Goal: Transaction & Acquisition: Purchase product/service

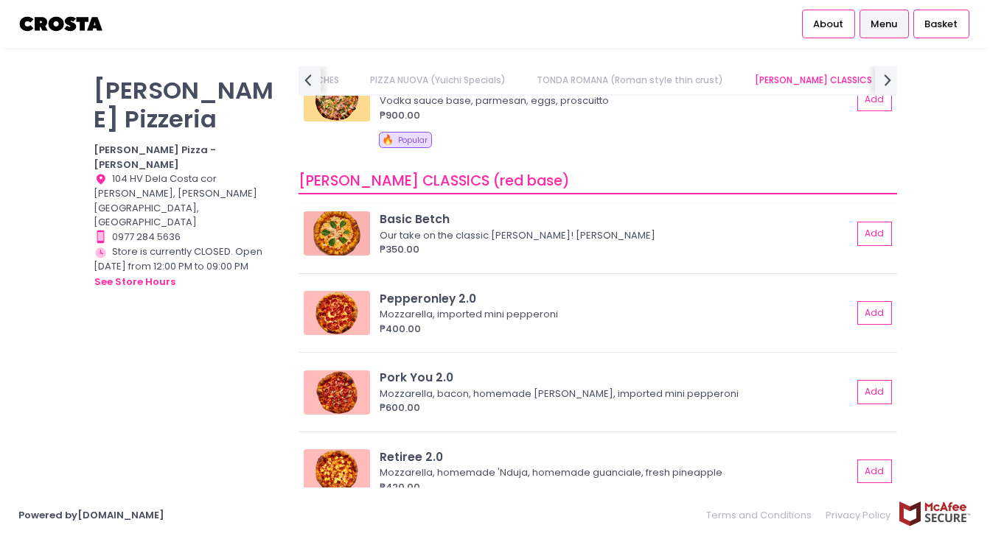
scroll to position [587, 0]
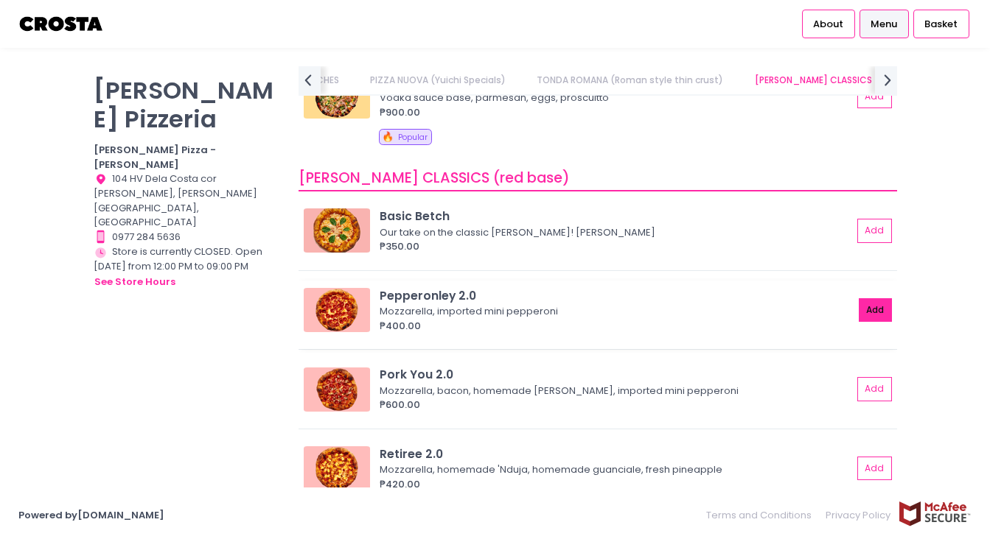
click at [862, 298] on button "Add" at bounding box center [876, 310] width 34 height 24
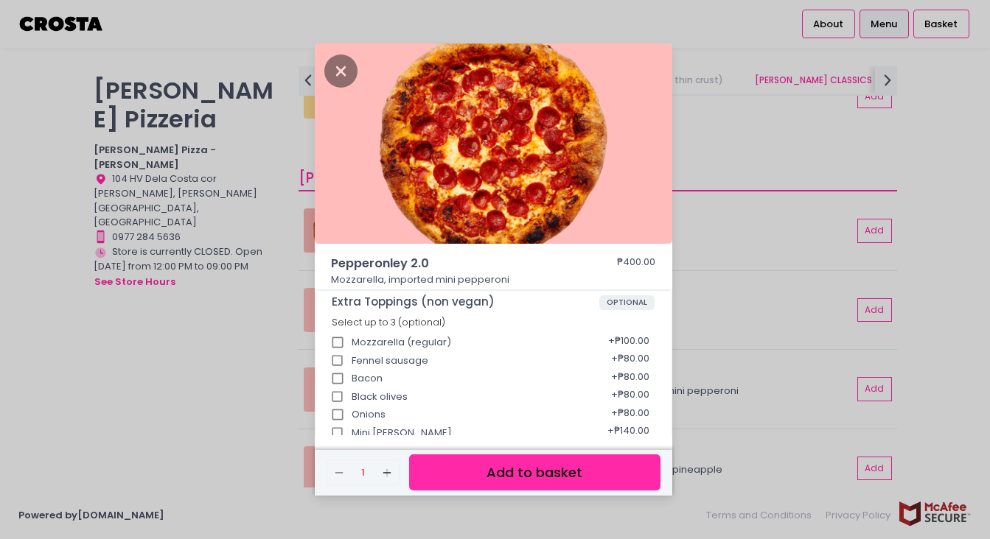
click at [504, 472] on button "Add to basket" at bounding box center [534, 473] width 251 height 36
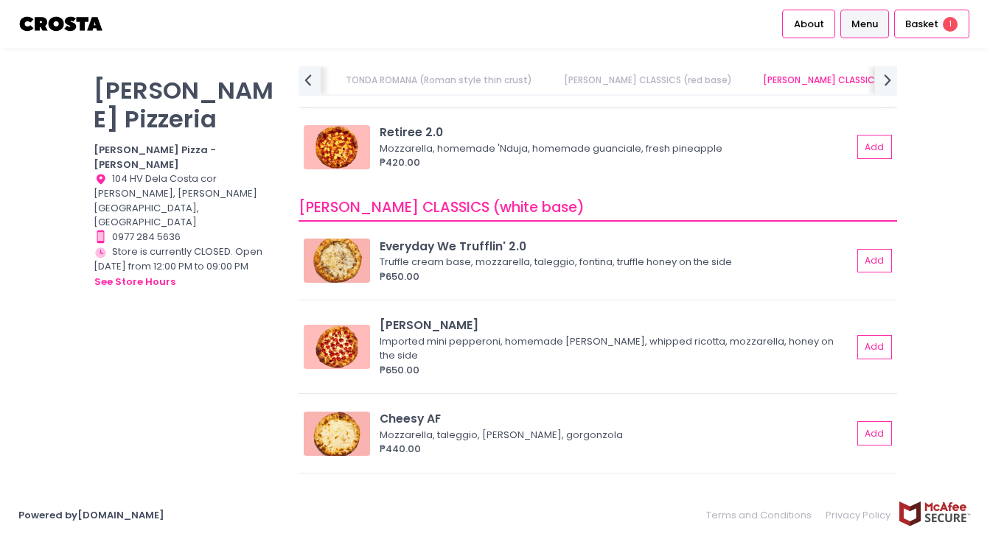
scroll to position [901, 0]
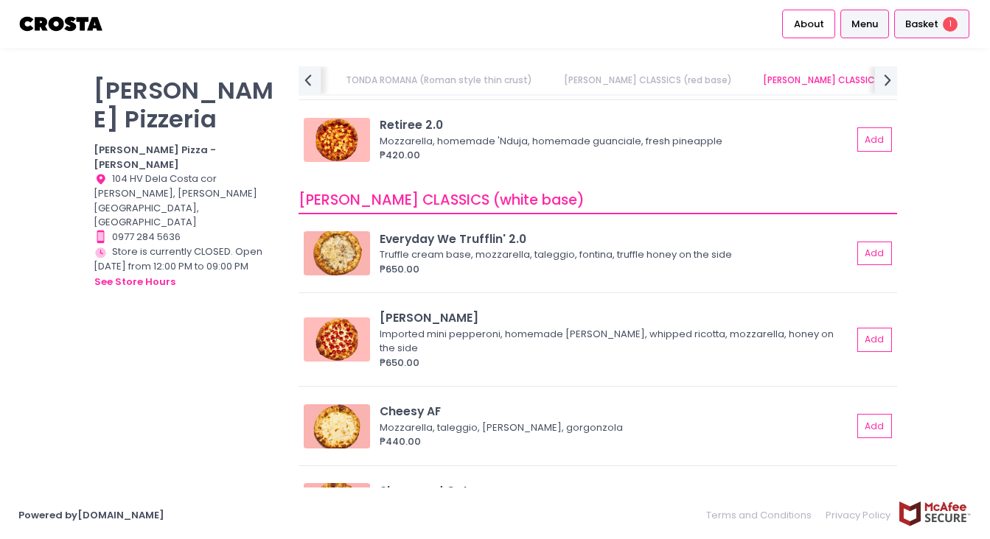
click at [938, 21] on div "Basket 1" at bounding box center [931, 24] width 75 height 29
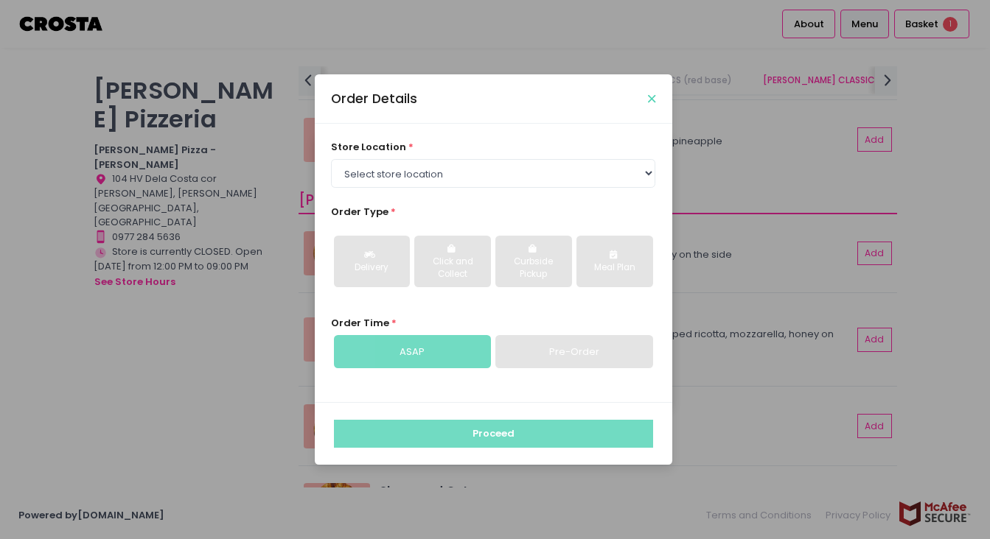
click at [654, 94] on icon "Close" at bounding box center [651, 99] width 7 height 11
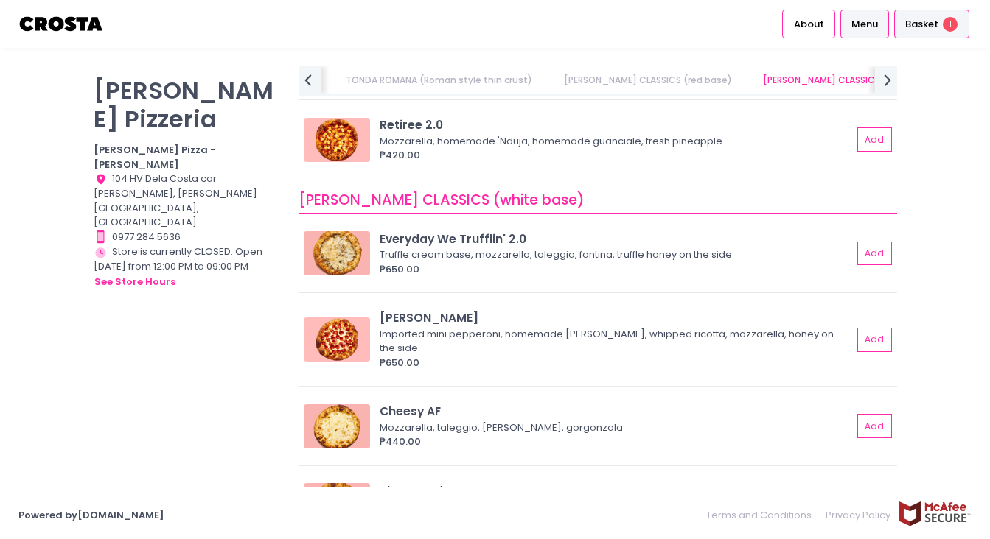
click at [954, 19] on span "1" at bounding box center [950, 24] width 15 height 15
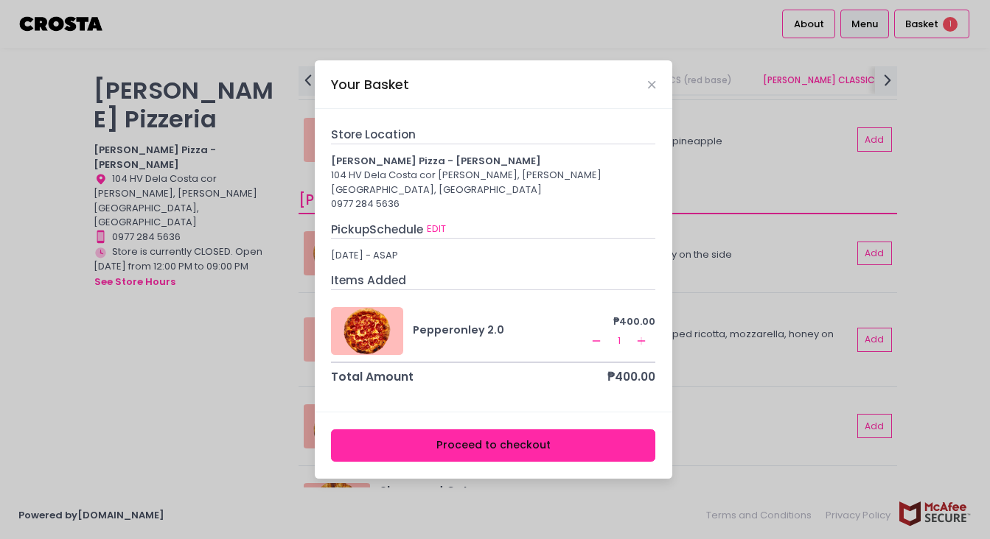
click at [597, 335] on icon "Remove Created with Sketch." at bounding box center [596, 341] width 12 height 12
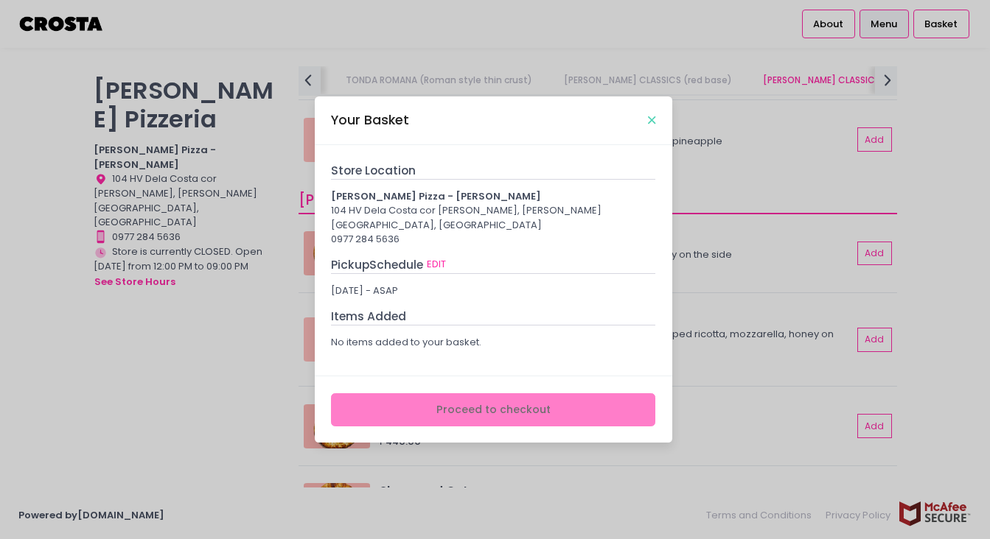
click at [650, 122] on icon "Close" at bounding box center [651, 120] width 7 height 11
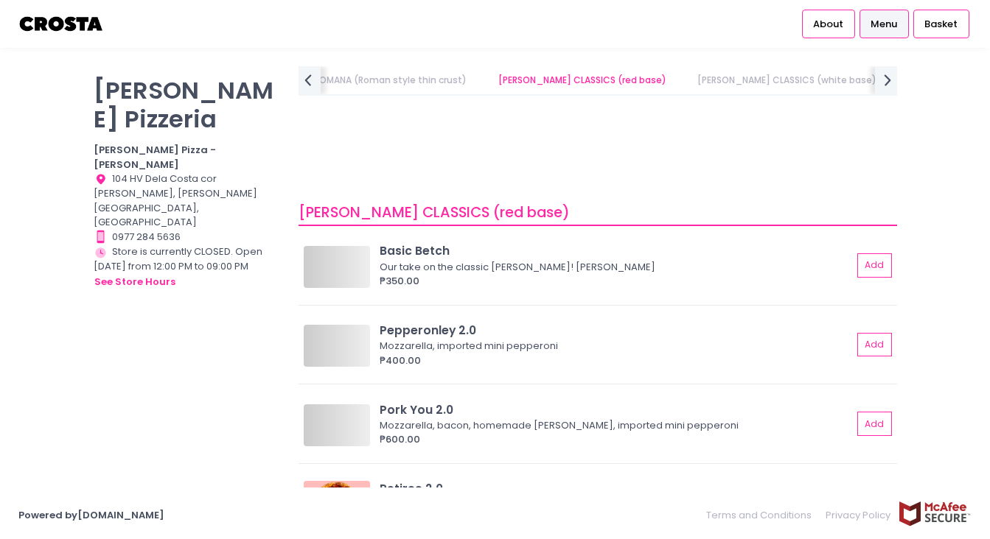
scroll to position [387, 0]
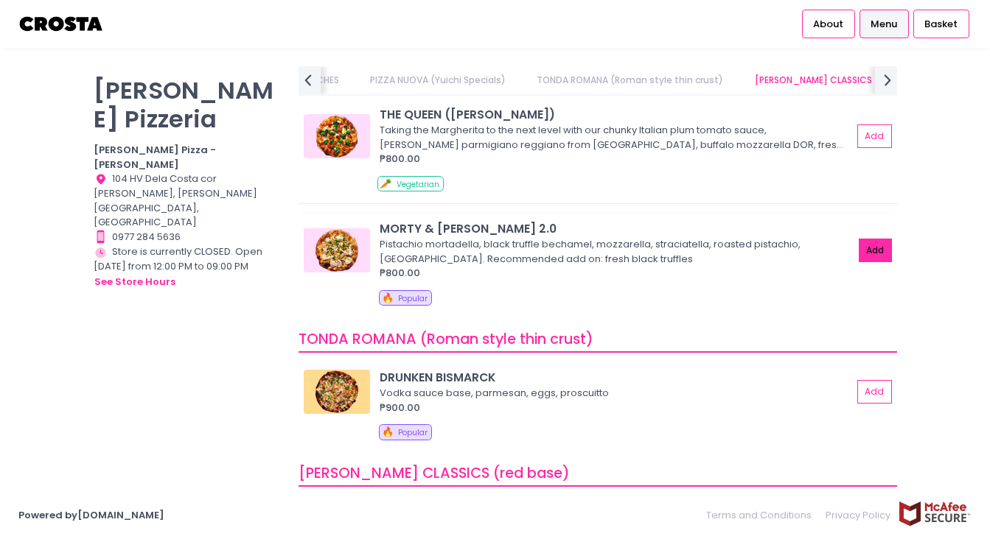
click at [877, 239] on button "Add" at bounding box center [876, 251] width 34 height 24
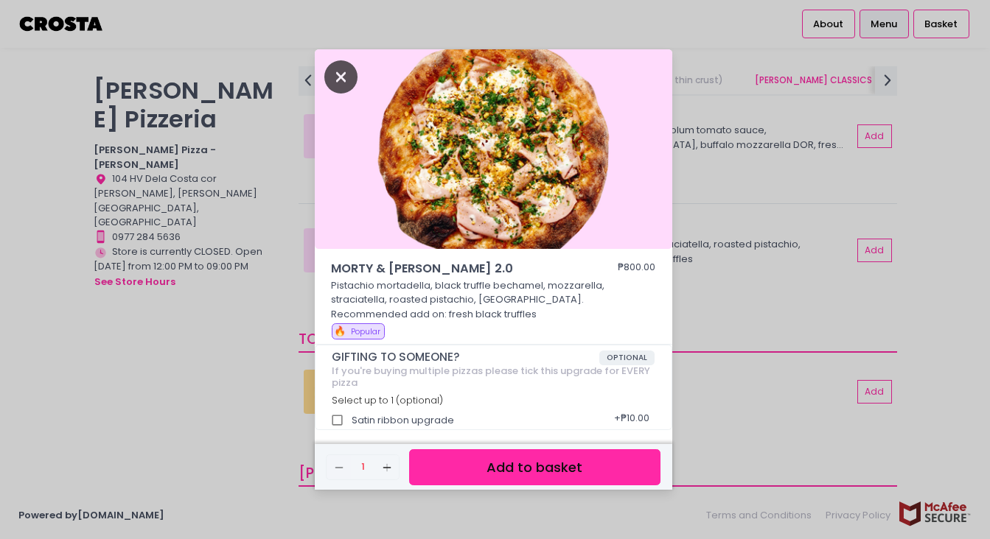
click at [339, 71] on icon "Close" at bounding box center [341, 76] width 34 height 33
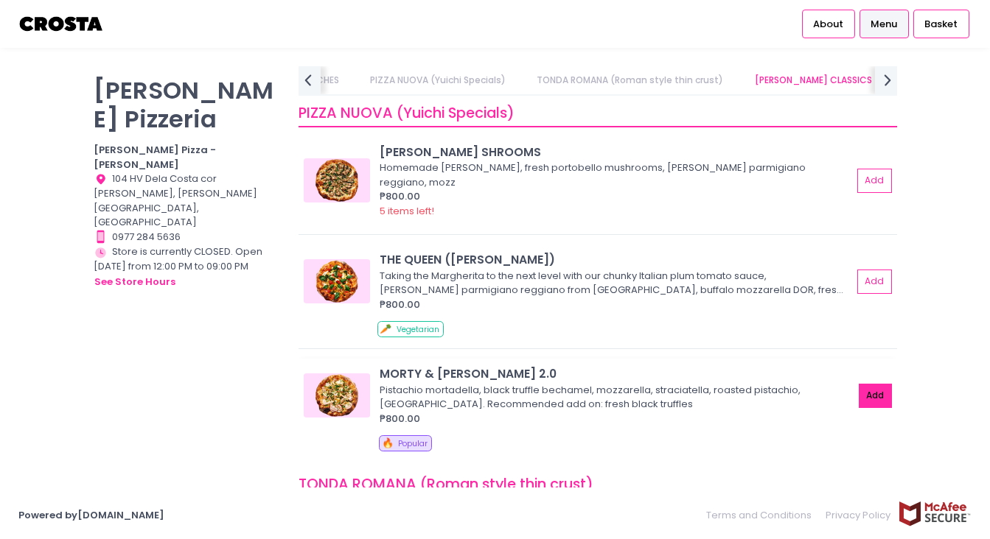
click at [861, 384] on button "Add" at bounding box center [876, 396] width 34 height 24
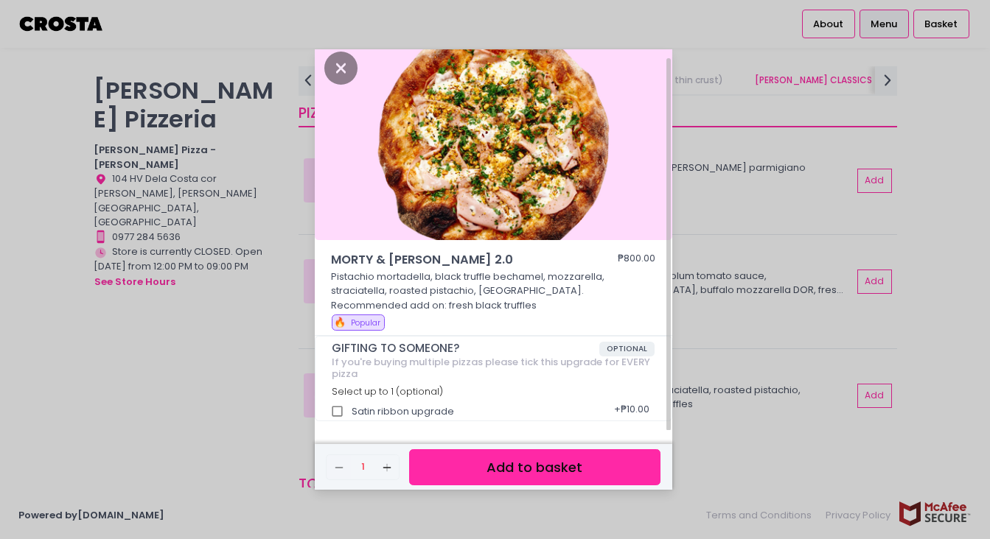
click at [469, 452] on button "Add to basket" at bounding box center [534, 468] width 251 height 36
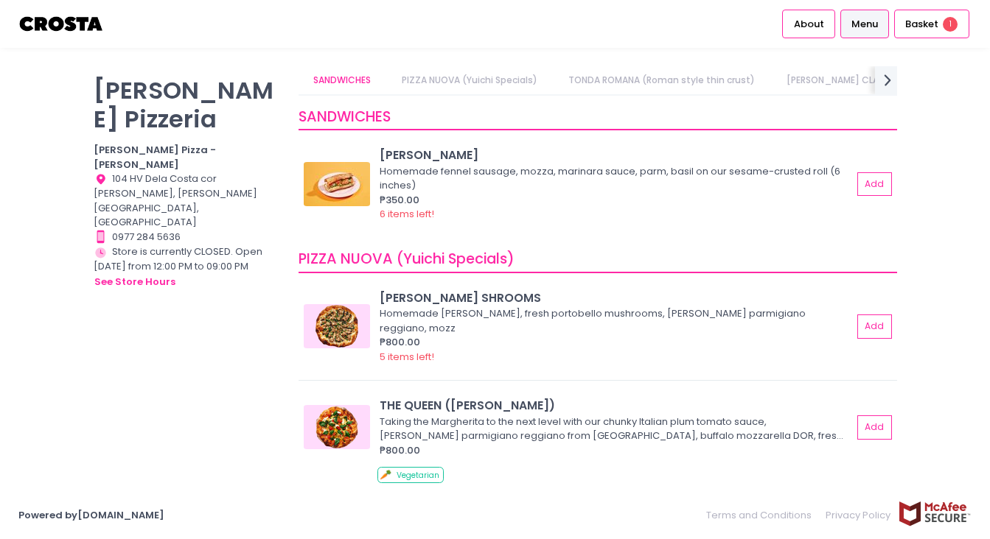
click at [509, 74] on link "PIZZA NUOVA (Yuichi Specials)" at bounding box center [470, 80] width 164 height 28
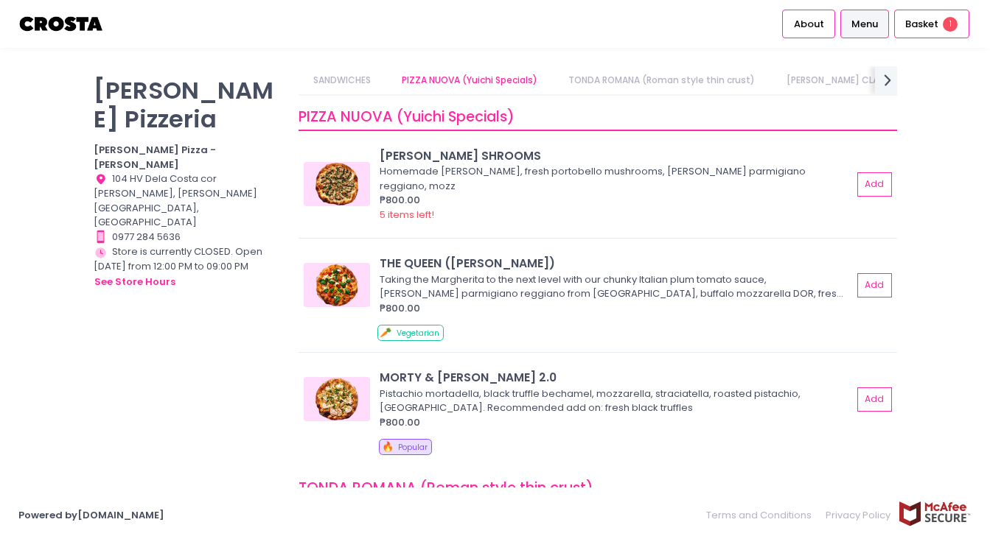
click at [636, 77] on link "TONDA ROMANA (Roman style thin crust)" at bounding box center [661, 80] width 215 height 28
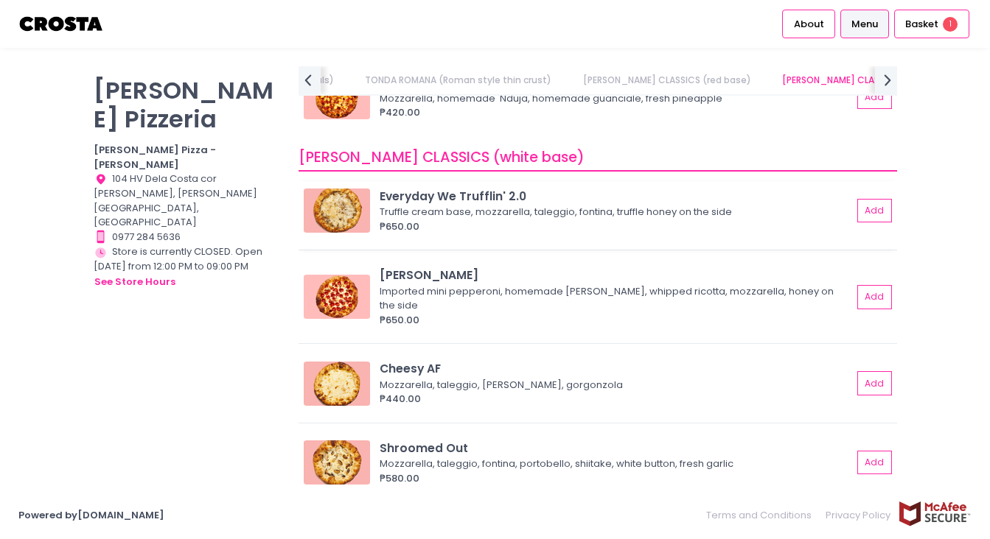
click at [340, 202] on img at bounding box center [337, 211] width 66 height 44
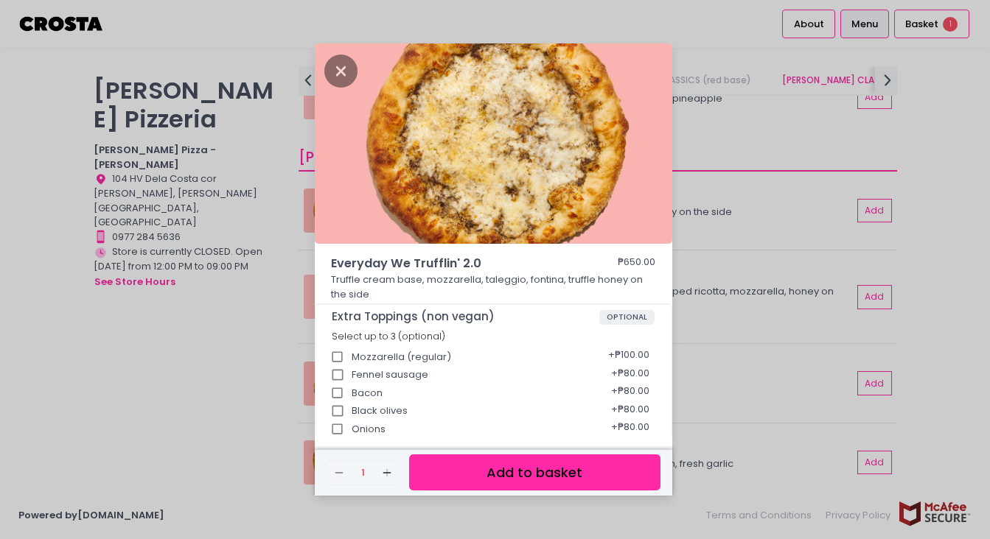
click at [699, 225] on div "Everyday We Trufflin' 2.0 ₱650.00 Truffle cream base, mozzarella, taleggio, fon…" at bounding box center [495, 269] width 990 height 539
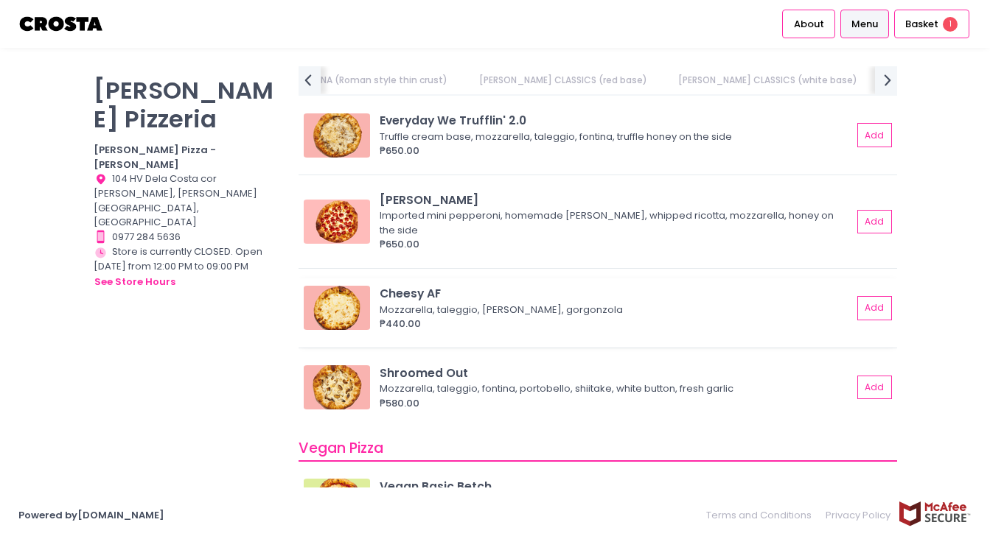
click at [357, 296] on img at bounding box center [337, 308] width 66 height 44
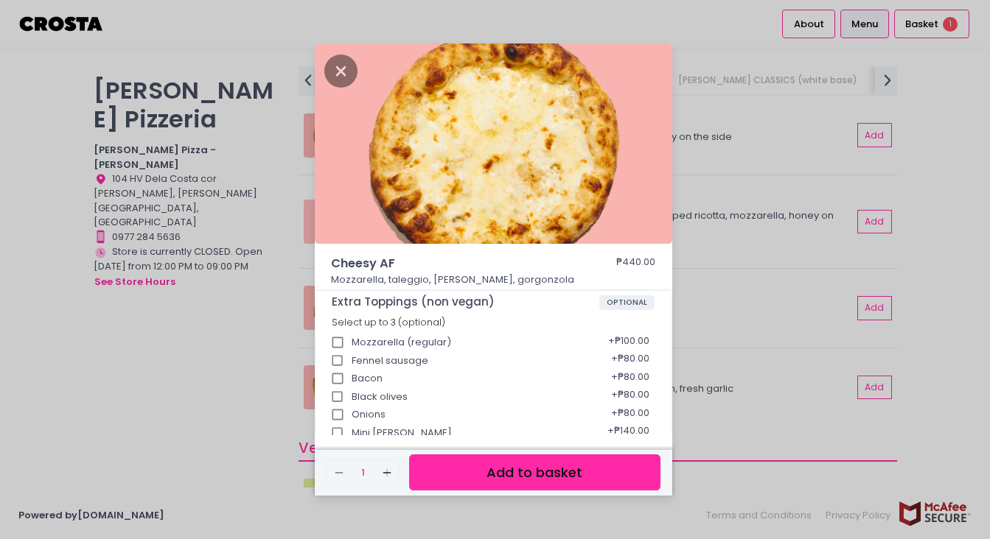
click at [248, 265] on div "Cheesy AF ₱440.00 Mozzarella, taleggio, [PERSON_NAME], gorgonzola Extra Topping…" at bounding box center [495, 269] width 990 height 539
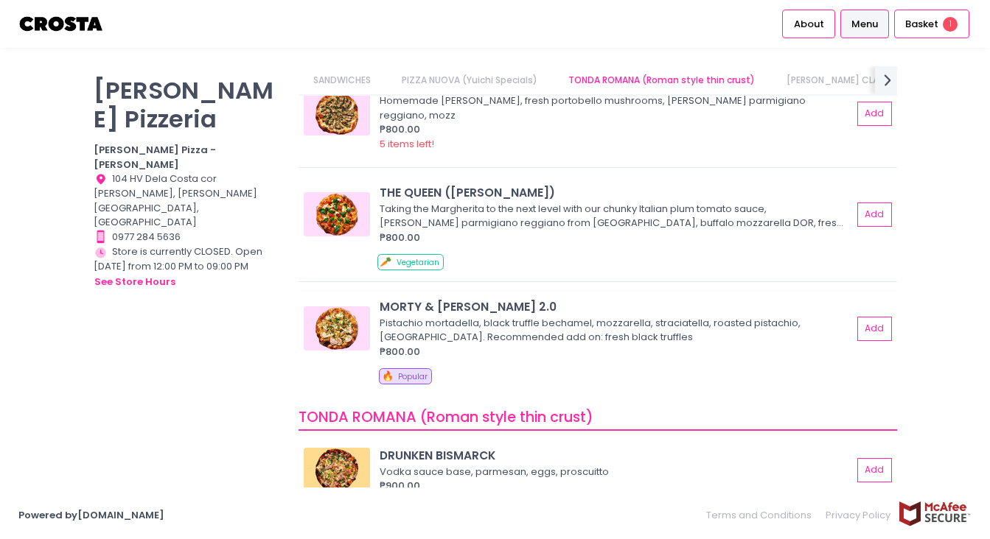
click at [338, 312] on img at bounding box center [337, 329] width 66 height 44
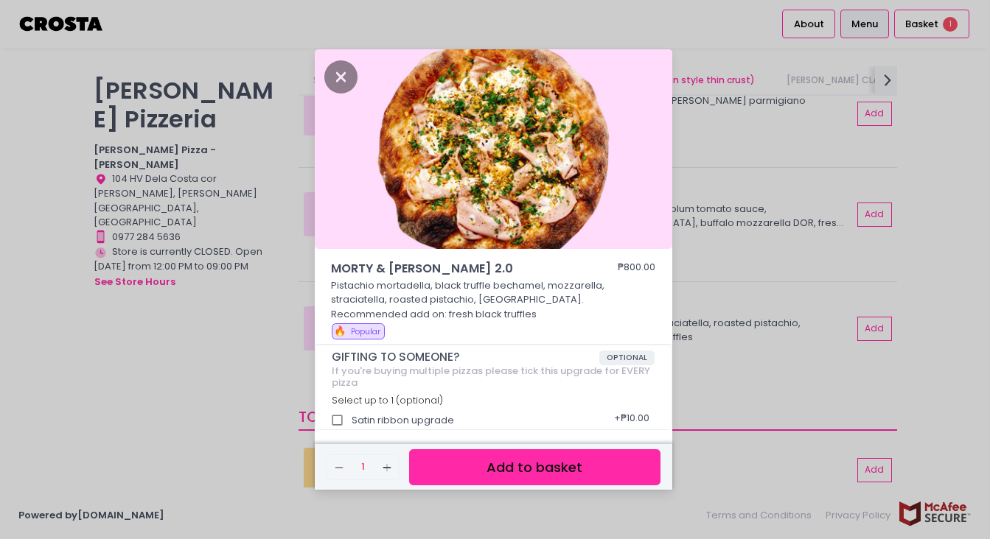
click at [243, 290] on div "MORTY & [PERSON_NAME] 2.0 ₱800.00 Pistachio mortadella, black truffle bechamel,…" at bounding box center [495, 269] width 990 height 539
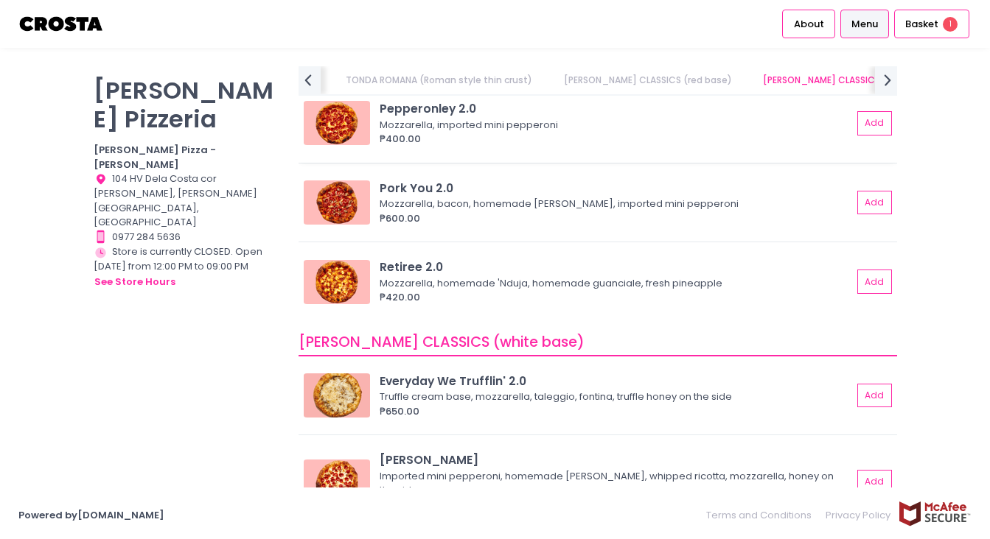
scroll to position [816, 0]
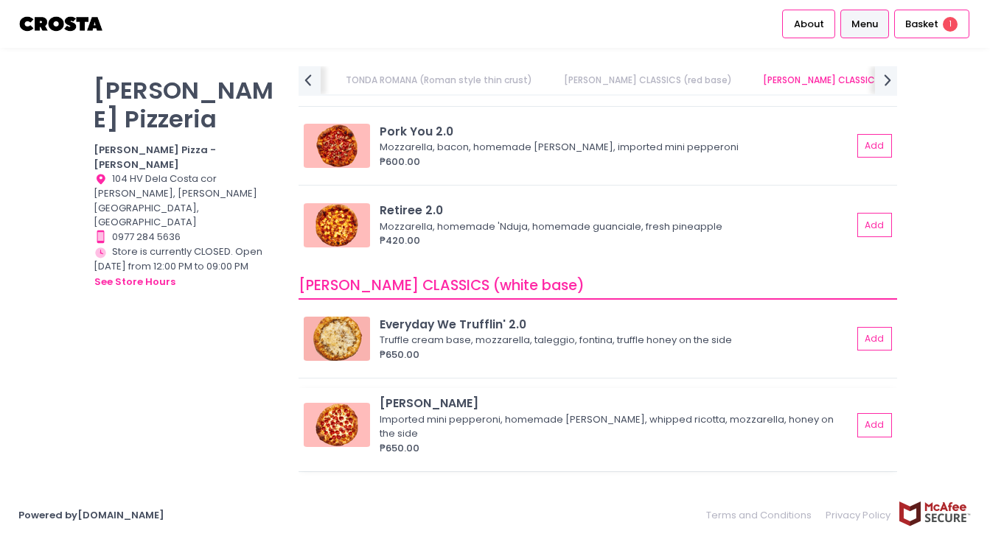
click at [336, 427] on img at bounding box center [337, 425] width 66 height 44
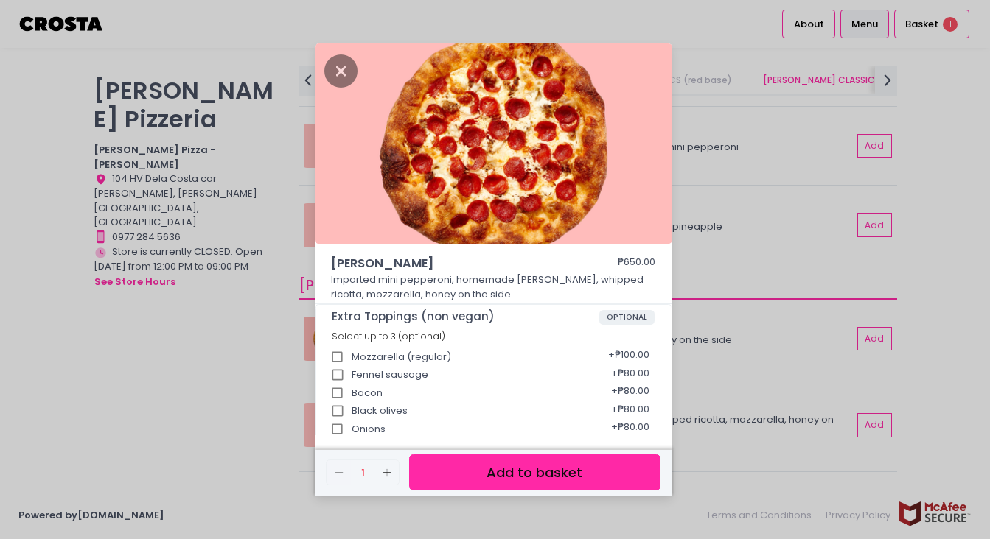
click at [249, 346] on div "[PERSON_NAME] ₱650.00 Imported mini pepperoni, homemade [PERSON_NAME], whipped …" at bounding box center [495, 269] width 990 height 539
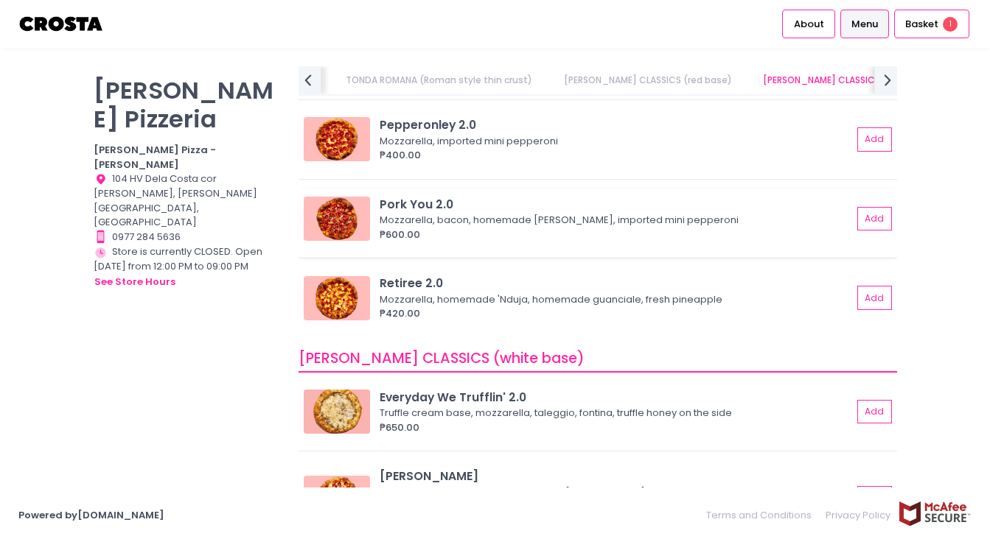
scroll to position [738, 0]
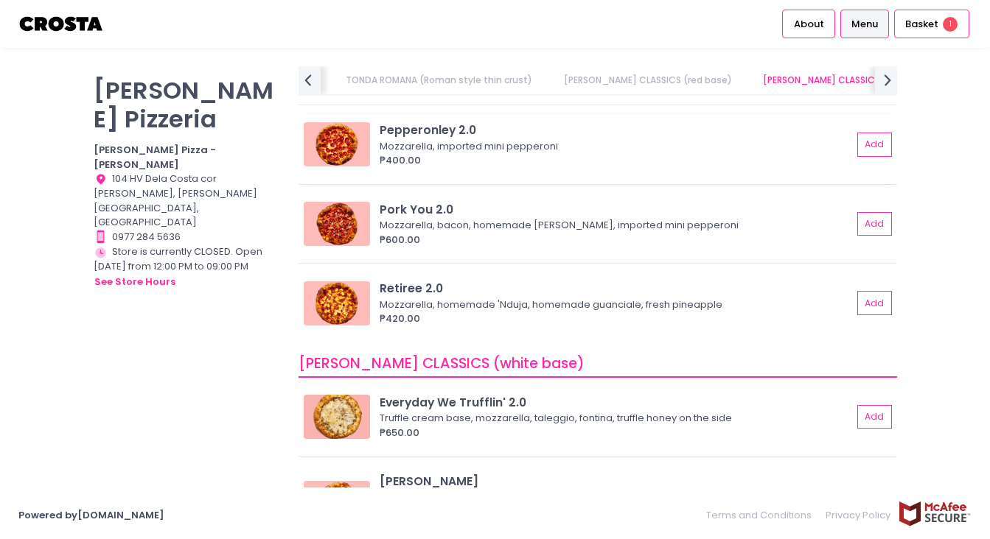
click at [345, 159] on img at bounding box center [337, 144] width 66 height 44
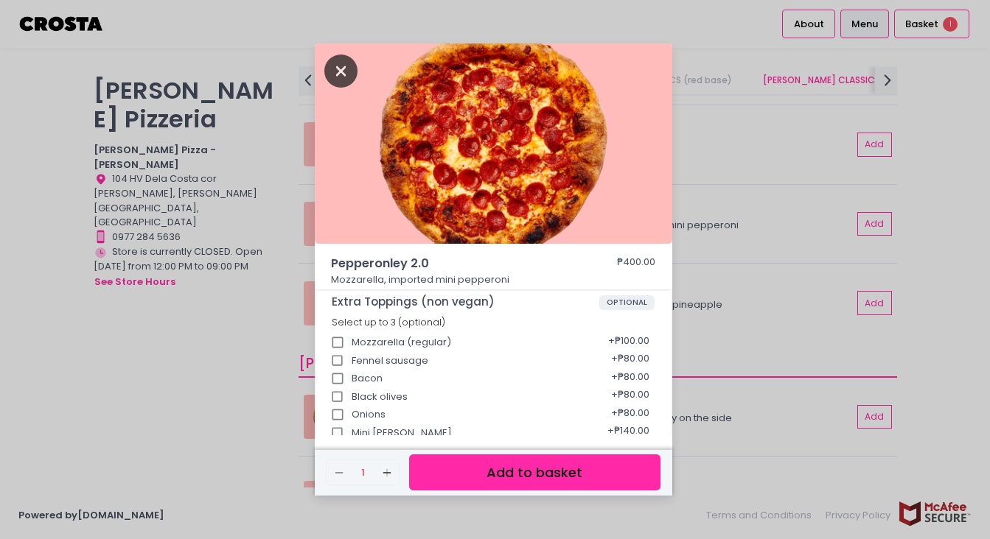
click at [342, 63] on icon "Close" at bounding box center [341, 71] width 34 height 33
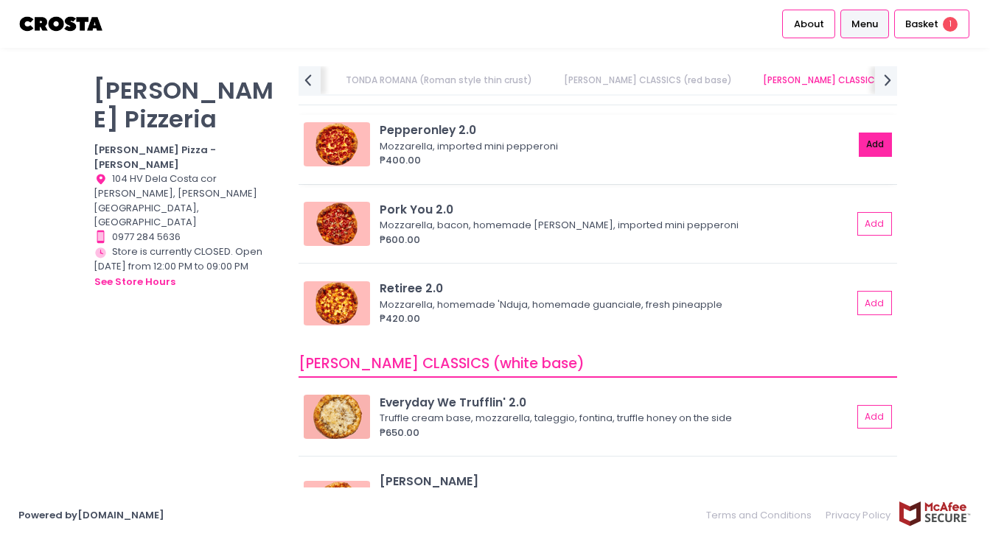
click at [879, 136] on button "Add" at bounding box center [876, 145] width 34 height 24
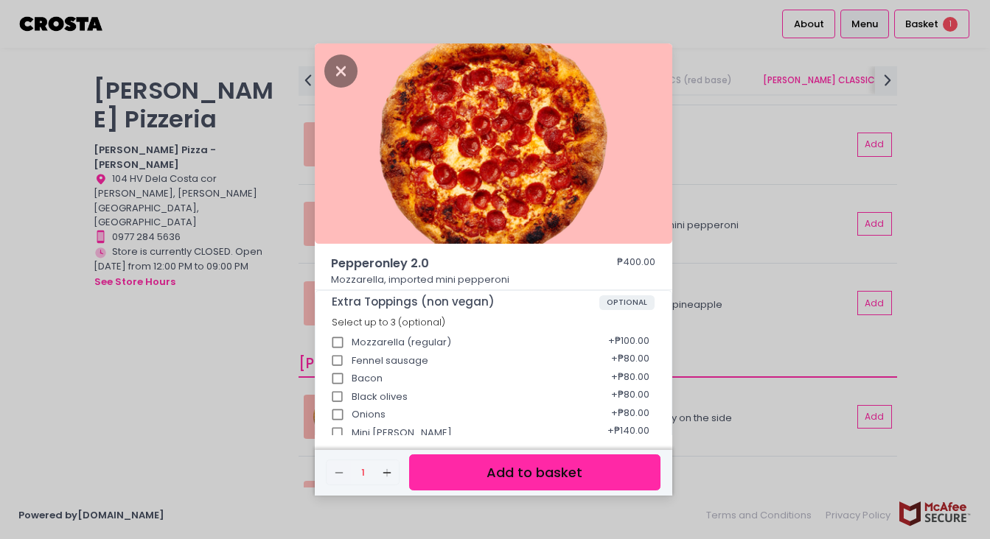
click at [525, 469] on button "Add to basket" at bounding box center [534, 473] width 251 height 36
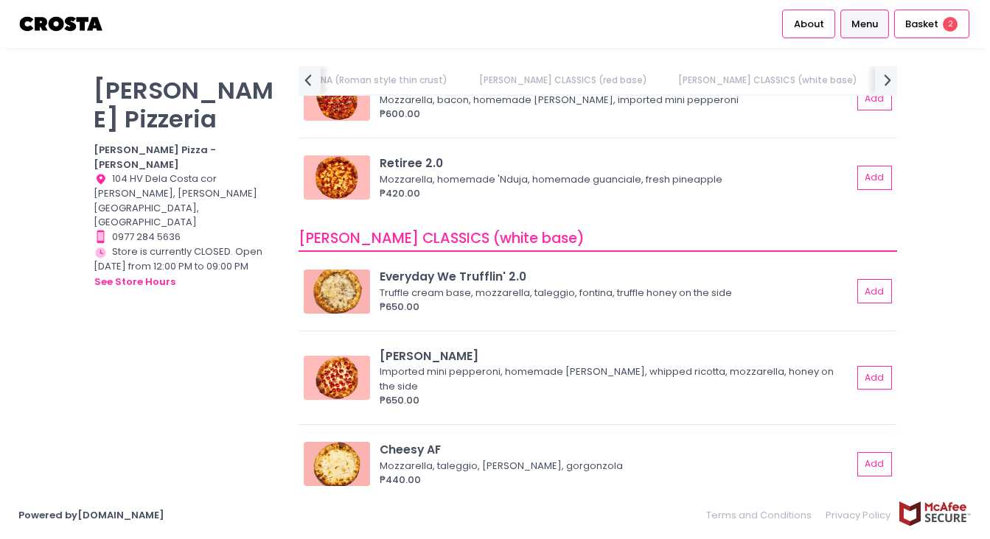
scroll to position [759, 0]
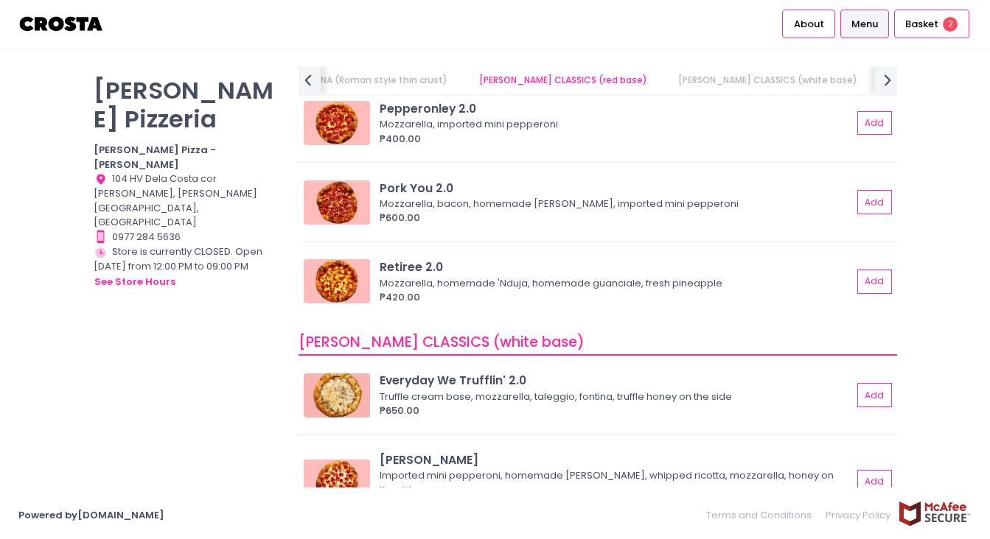
click at [525, 298] on div "₱420.00" at bounding box center [616, 297] width 472 height 15
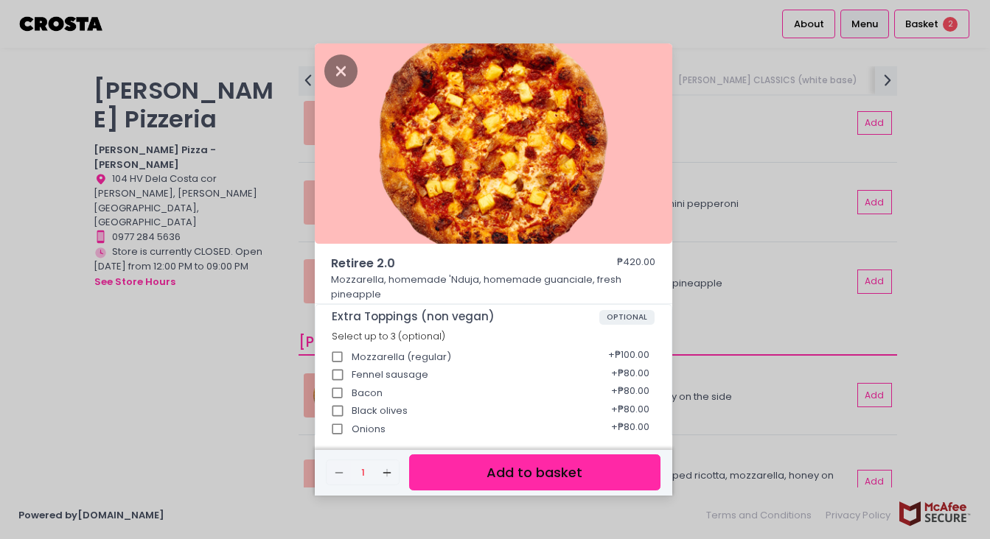
click at [321, 65] on img at bounding box center [493, 143] width 357 height 200
click at [327, 66] on icon "Close" at bounding box center [341, 71] width 34 height 33
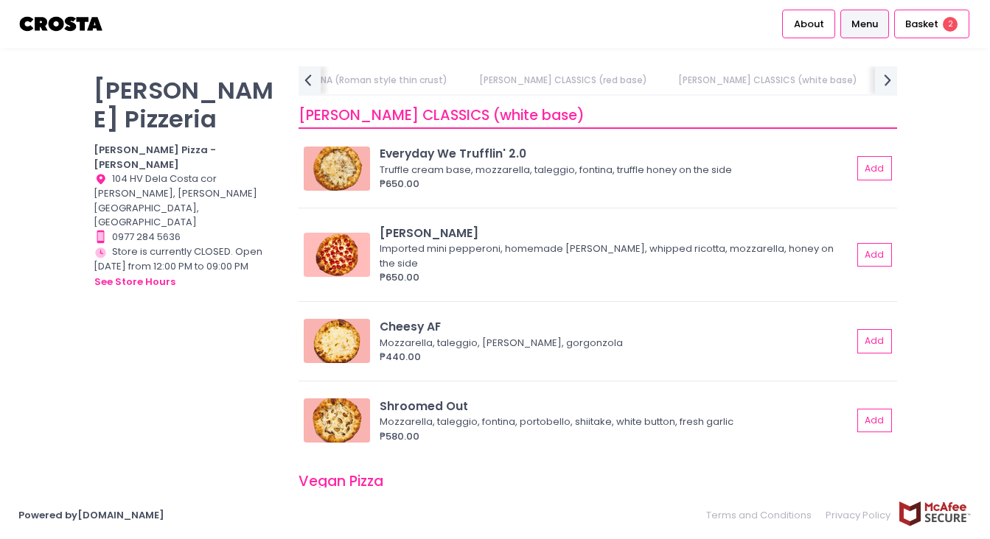
scroll to position [1016, 0]
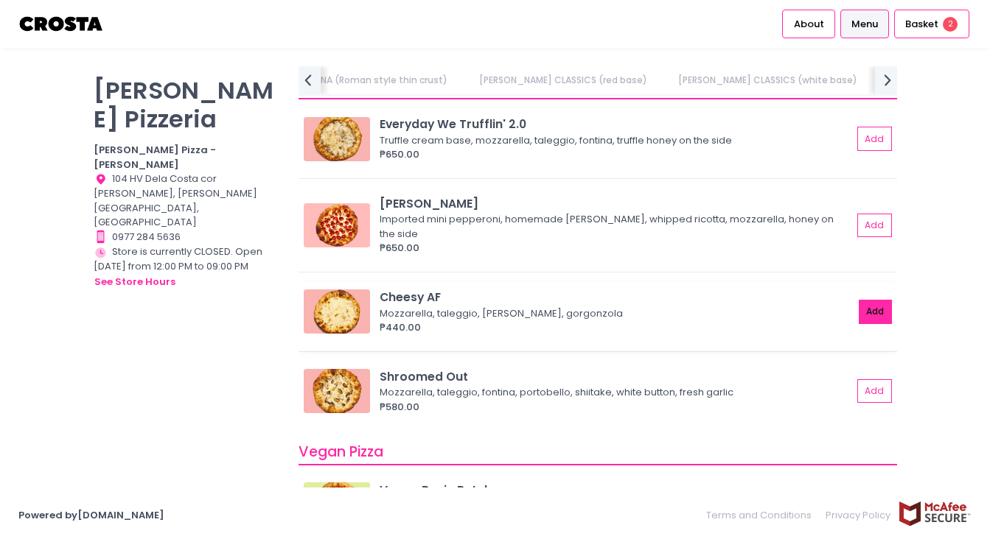
click at [864, 300] on button "Add" at bounding box center [876, 312] width 34 height 24
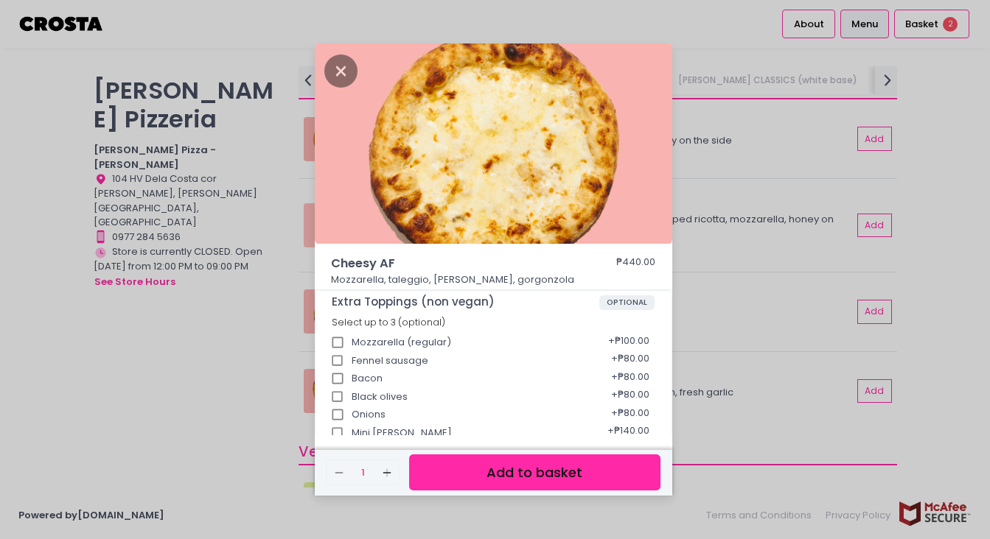
click at [527, 470] on button "Add to basket" at bounding box center [534, 473] width 251 height 36
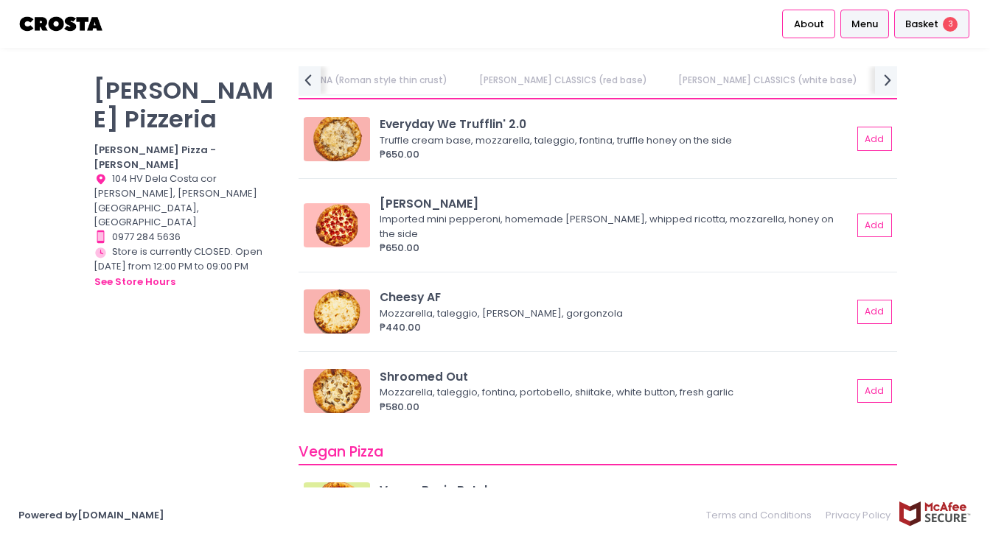
click at [919, 25] on span "Basket" at bounding box center [921, 24] width 33 height 15
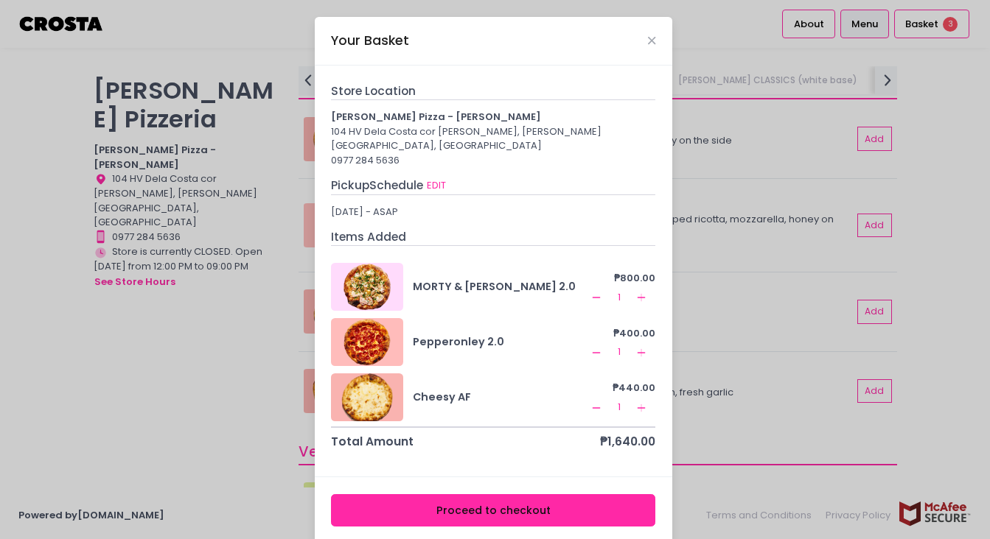
scroll to position [1, 0]
click at [442, 178] on button "EDIT" at bounding box center [436, 186] width 21 height 16
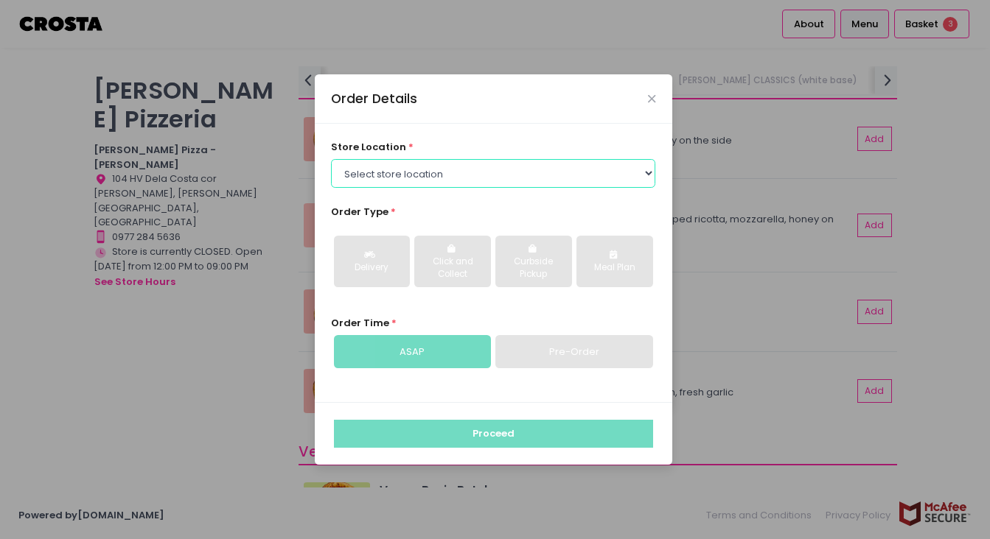
click at [436, 175] on select "Select store location [PERSON_NAME] Pizza - [PERSON_NAME] Pizza - [GEOGRAPHIC_D…" at bounding box center [493, 173] width 324 height 28
click at [331, 159] on select "Select store location [PERSON_NAME] Pizza - [PERSON_NAME] Pizza - [GEOGRAPHIC_D…" at bounding box center [493, 173] width 324 height 28
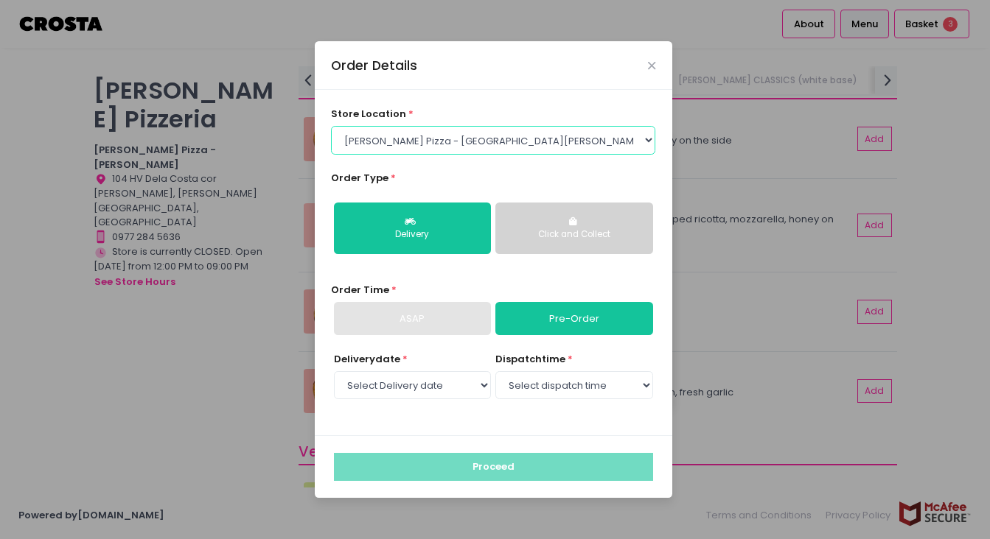
click at [546, 137] on select "Select store location [PERSON_NAME] Pizza - [PERSON_NAME] Pizza - [GEOGRAPHIC_D…" at bounding box center [493, 140] width 324 height 28
select select "5fabb2e53664a8677beaeb89"
click at [331, 126] on select "Select store location [PERSON_NAME] Pizza - [PERSON_NAME] Pizza - [GEOGRAPHIC_D…" at bounding box center [493, 140] width 324 height 28
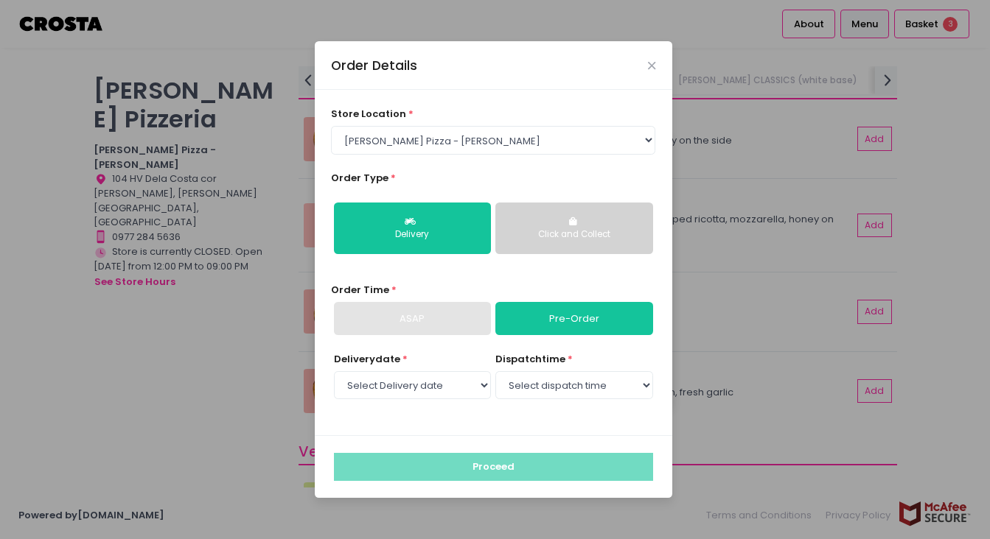
click at [438, 321] on div "ASAP" at bounding box center [412, 319] width 157 height 34
click at [567, 242] on button "Click and Collect" at bounding box center [573, 229] width 157 height 52
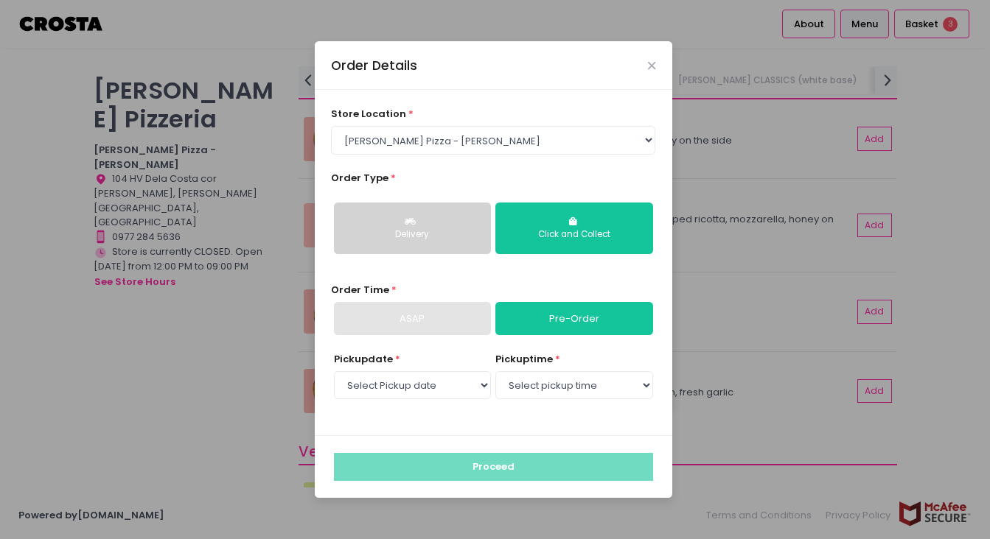
click at [433, 241] on button "Delivery" at bounding box center [412, 229] width 157 height 52
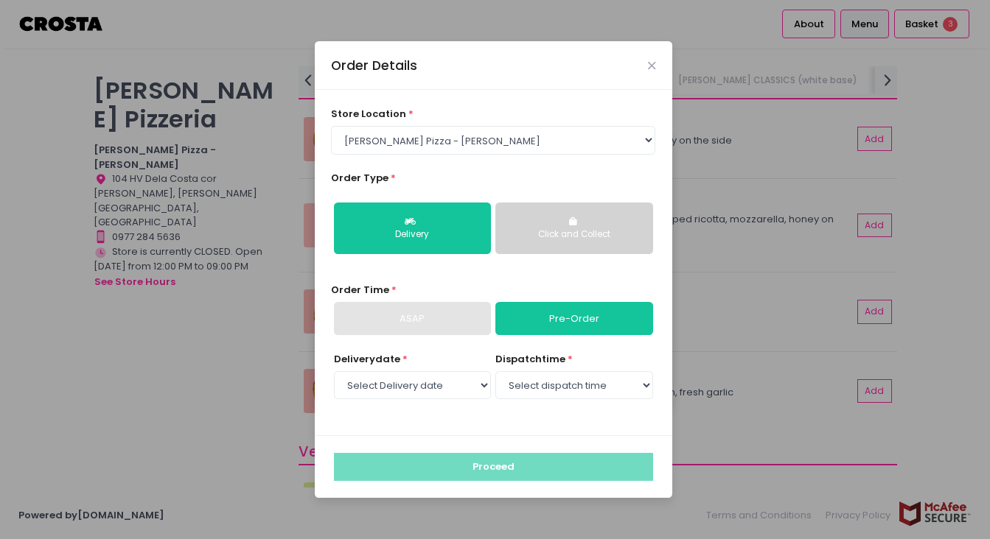
click at [543, 259] on div "Delivery Click and Collect" at bounding box center [493, 228] width 324 height 76
click at [464, 393] on select "Select Delivery date [DATE] [DATE] [DATE]" at bounding box center [412, 385] width 157 height 28
click at [652, 66] on div "Order Details" at bounding box center [493, 65] width 357 height 49
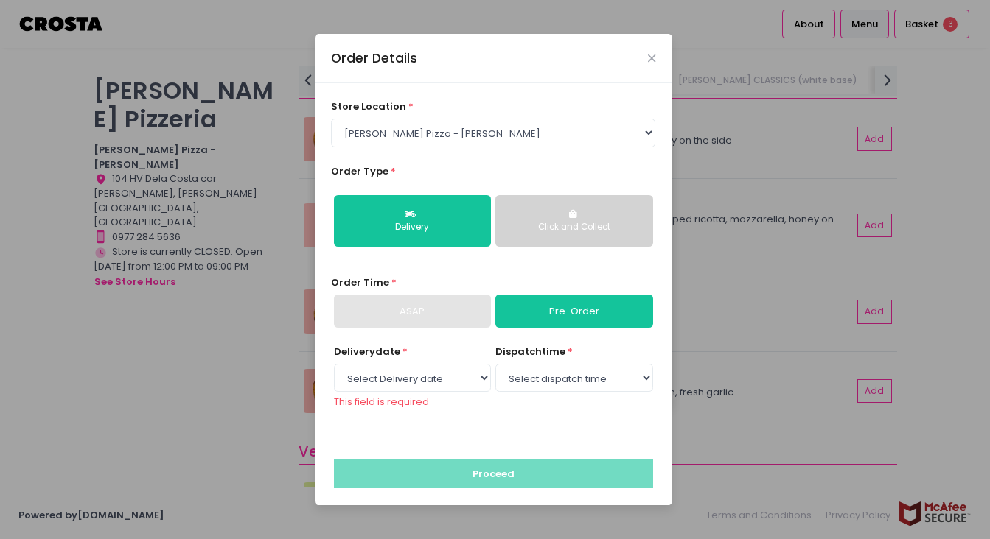
click at [645, 55] on div "Order Details" at bounding box center [493, 58] width 357 height 49
click at [649, 57] on icon "Close" at bounding box center [651, 58] width 7 height 11
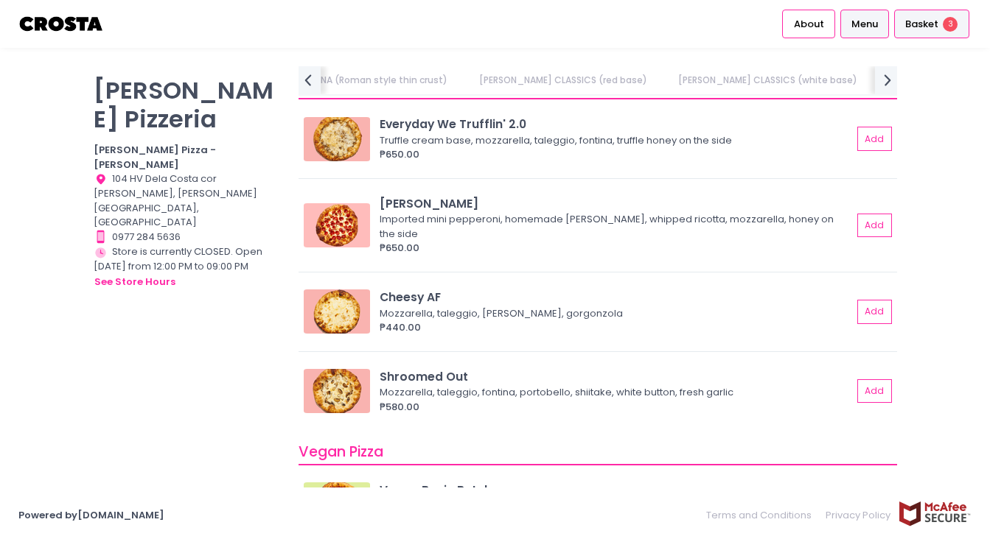
click at [915, 32] on div "Basket 3" at bounding box center [931, 24] width 75 height 29
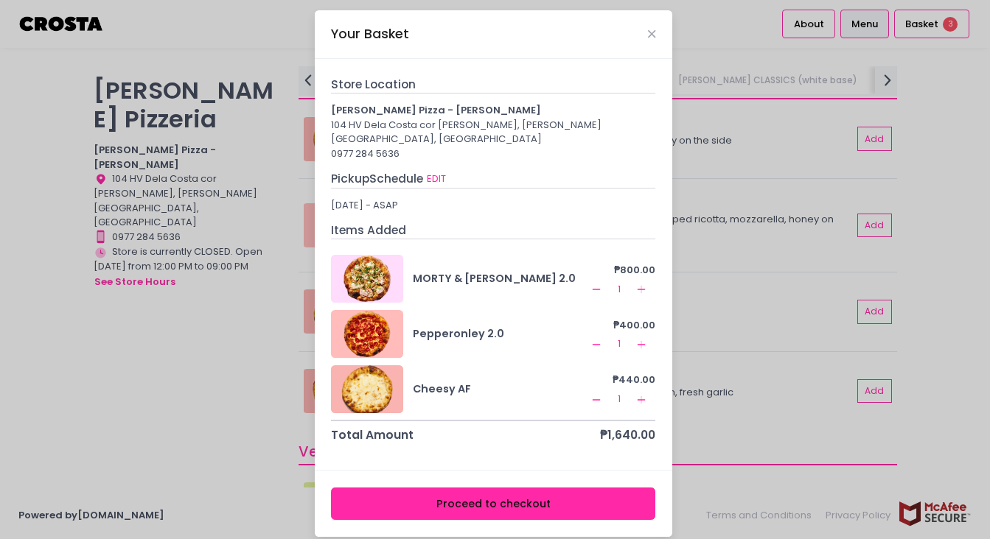
scroll to position [0, 0]
